Goal: Task Accomplishment & Management: Manage account settings

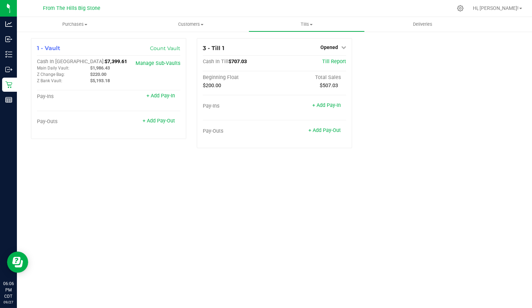
click at [330, 46] on span "Opened" at bounding box center [330, 47] width 18 height 6
click at [326, 61] on link "Close Till" at bounding box center [330, 62] width 19 height 6
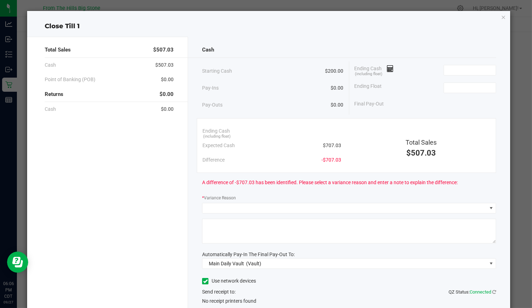
click at [463, 73] on input at bounding box center [470, 70] width 52 height 10
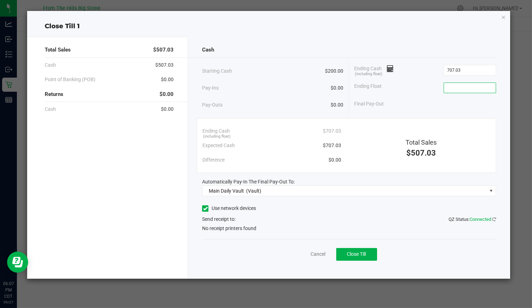
type input "$707.03"
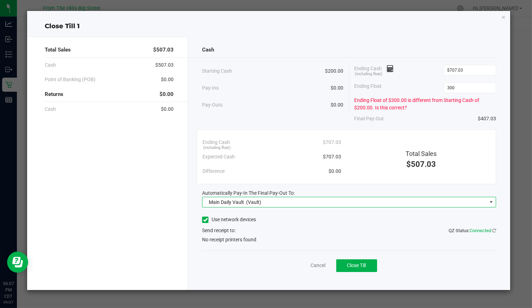
click at [452, 87] on input "300" at bounding box center [470, 88] width 52 height 10
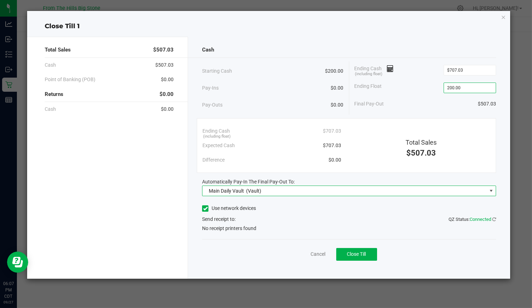
type input "$200.00"
click at [207, 208] on icon at bounding box center [205, 208] width 5 height 0
click at [0, 0] on input "Use network devices" at bounding box center [0, 0] width 0 height 0
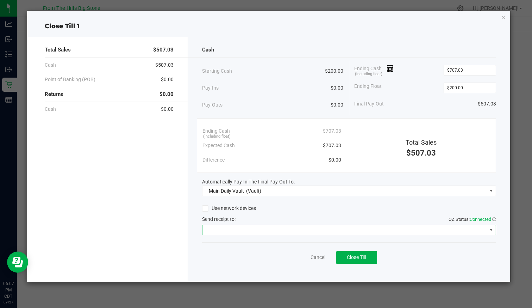
click at [218, 232] on span at bounding box center [345, 230] width 284 height 10
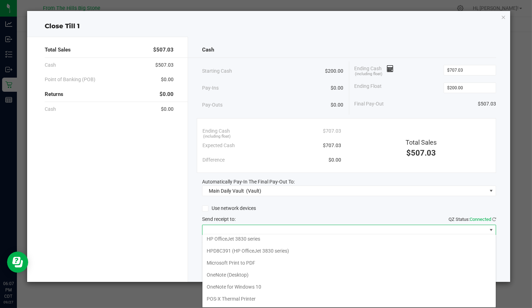
scroll to position [34, 0]
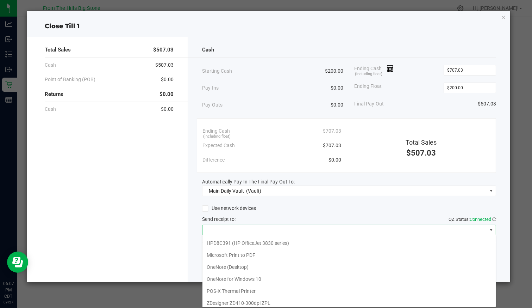
click at [235, 287] on Printer "POS-X Thermal Printer" at bounding box center [349, 291] width 293 height 12
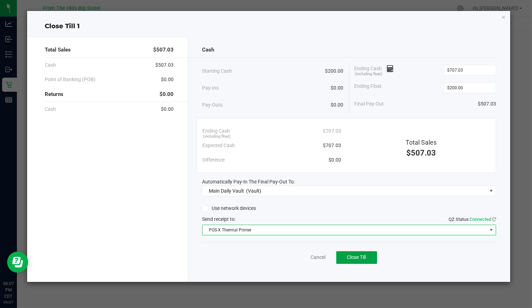
click at [359, 254] on span "Close Till" at bounding box center [356, 257] width 19 height 6
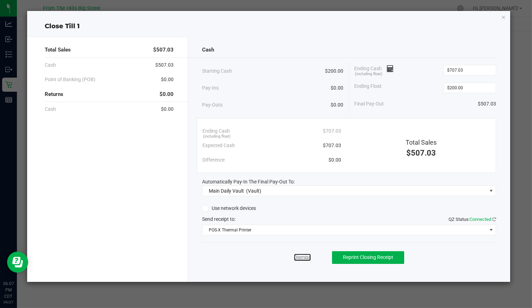
click at [304, 255] on link "Dismiss" at bounding box center [302, 256] width 17 height 7
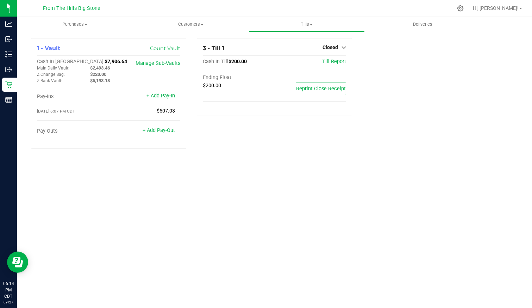
click at [167, 62] on link "Manage Sub-Vaults" at bounding box center [158, 63] width 45 height 6
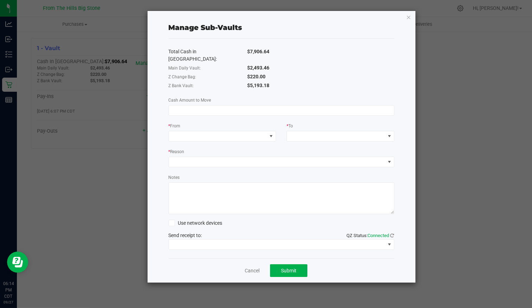
click at [248, 105] on input at bounding box center [281, 110] width 225 height 10
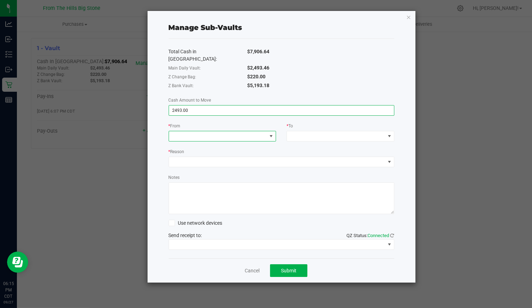
type input "$2,493.00"
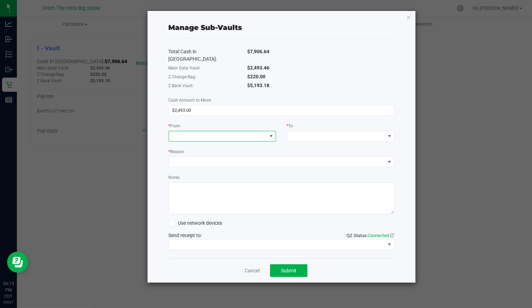
click at [236, 131] on span at bounding box center [218, 136] width 98 height 10
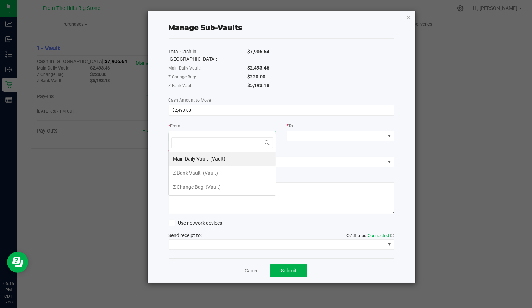
scroll to position [10, 108]
click at [231, 158] on li "Main Daily Vault (Vault)" at bounding box center [222, 159] width 107 height 14
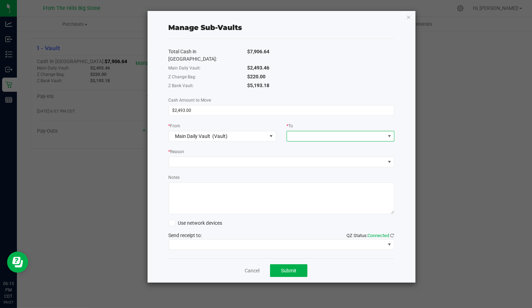
click at [321, 131] on span at bounding box center [336, 136] width 98 height 10
click at [320, 173] on span "Z Change Bag" at bounding box center [306, 173] width 31 height 6
click at [316, 133] on span "Z Change Bag" at bounding box center [308, 136] width 31 height 6
click at [304, 160] on span "Z Bank Vault" at bounding box center [305, 159] width 28 height 6
click at [228, 157] on span at bounding box center [277, 162] width 216 height 10
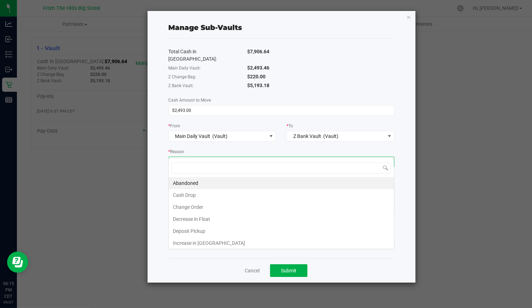
scroll to position [10, 226]
click at [224, 196] on li "Cash Drop" at bounding box center [281, 195] width 225 height 12
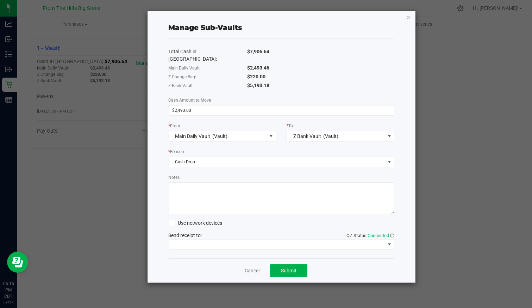
click at [215, 186] on textarea "Notes" at bounding box center [282, 198] width 226 height 32
type textarea "Week of Sept 23 - Sept 27 2025"
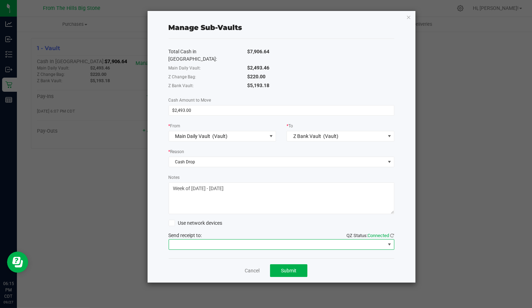
click at [241, 239] on span at bounding box center [277, 244] width 216 height 10
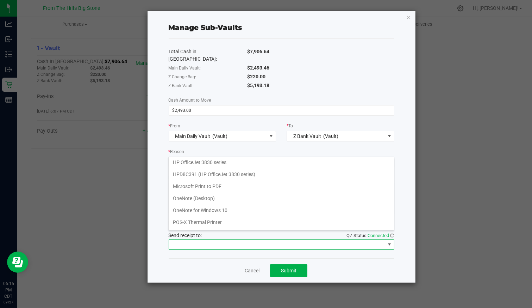
scroll to position [34, 0]
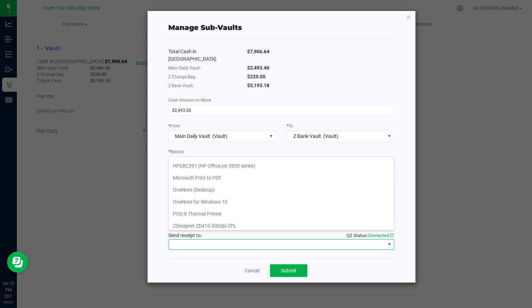
click at [243, 213] on Printer "POS-X Thermal Printer" at bounding box center [281, 214] width 225 height 12
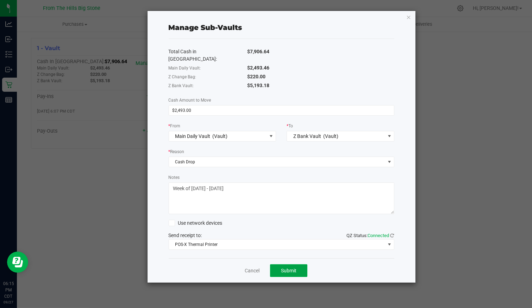
click at [284, 264] on button "Submit" at bounding box center [288, 270] width 37 height 13
click at [241, 267] on link "Dismiss" at bounding box center [243, 270] width 17 height 7
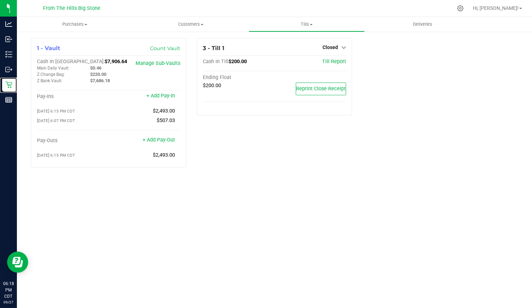
click at [17, 80] on div "Retail" at bounding box center [9, 85] width 15 height 14
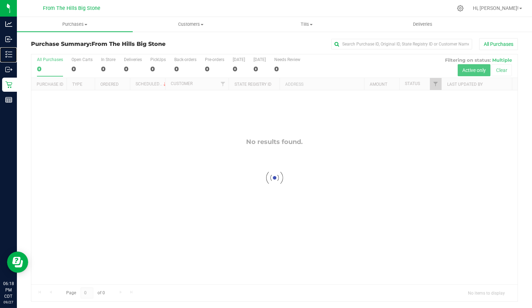
click at [0, 0] on p "Inventory" at bounding box center [0, 0] width 0 height 0
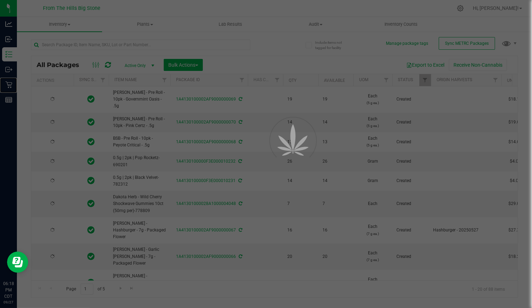
click at [10, 85] on icon at bounding box center [8, 84] width 7 height 7
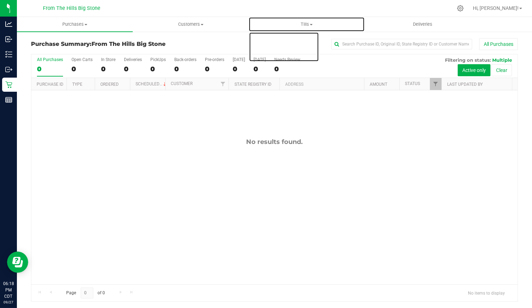
click at [307, 26] on span "Tills" at bounding box center [306, 24] width 115 height 6
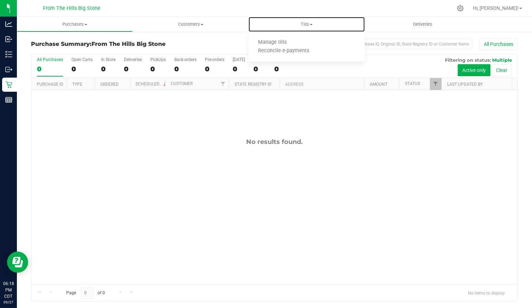
click at [302, 42] on li "Manage tills" at bounding box center [307, 42] width 116 height 8
